Goal: Navigation & Orientation: Find specific page/section

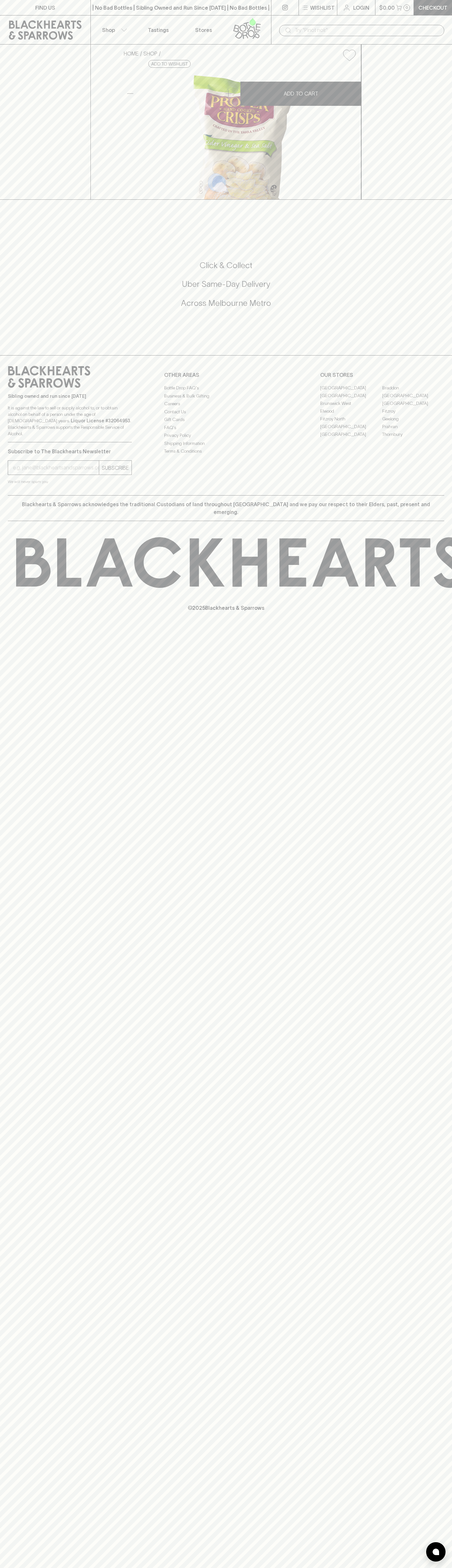
click at [327, 26] on input "text" at bounding box center [366, 30] width 144 height 10
click at [450, 952] on div "FIND US | No Bad Bottles | Sibling Owned and Run Since 2006 | No Bad Bottles | …" at bounding box center [226, 784] width 452 height 1568
click at [389, 1567] on html "FIND US | No Bad Bottles | Sibling Owned and Run Since 2006 | No Bad Bottles | …" at bounding box center [226, 784] width 452 height 1568
click at [32, 49] on div "HOME SHOP Proper Crisps Apple Cider Vinegar 140g $7.00 Add to wishlist No Furth…" at bounding box center [226, 122] width 452 height 155
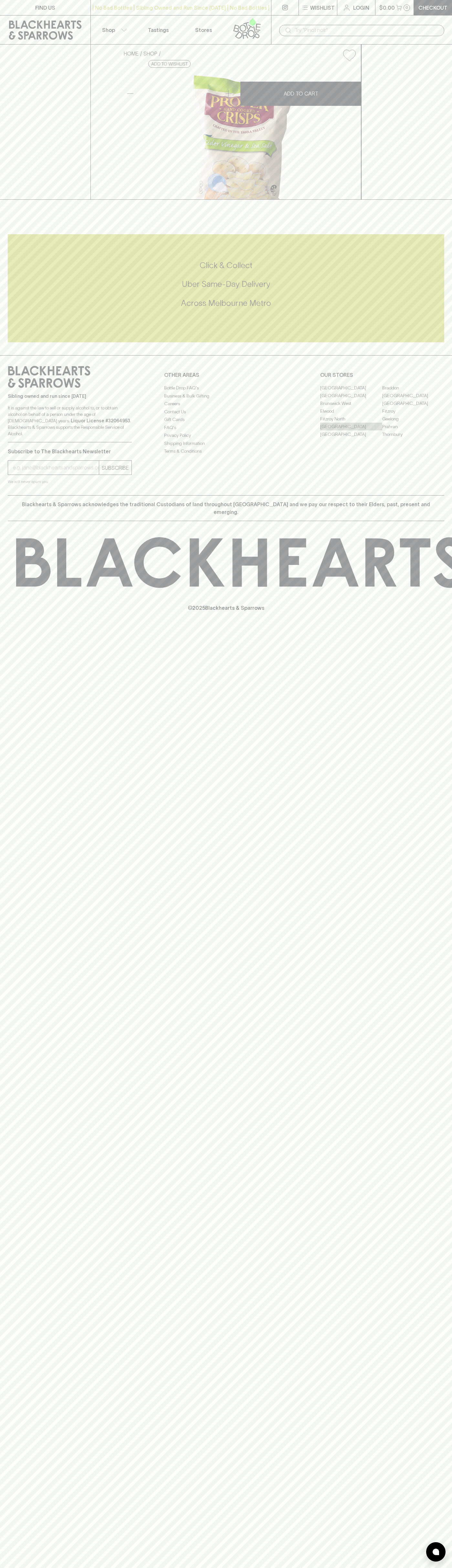
click at [351, 430] on link "[GEOGRAPHIC_DATA]" at bounding box center [351, 426] width 62 height 8
